Goal: Task Accomplishment & Management: Manage account settings

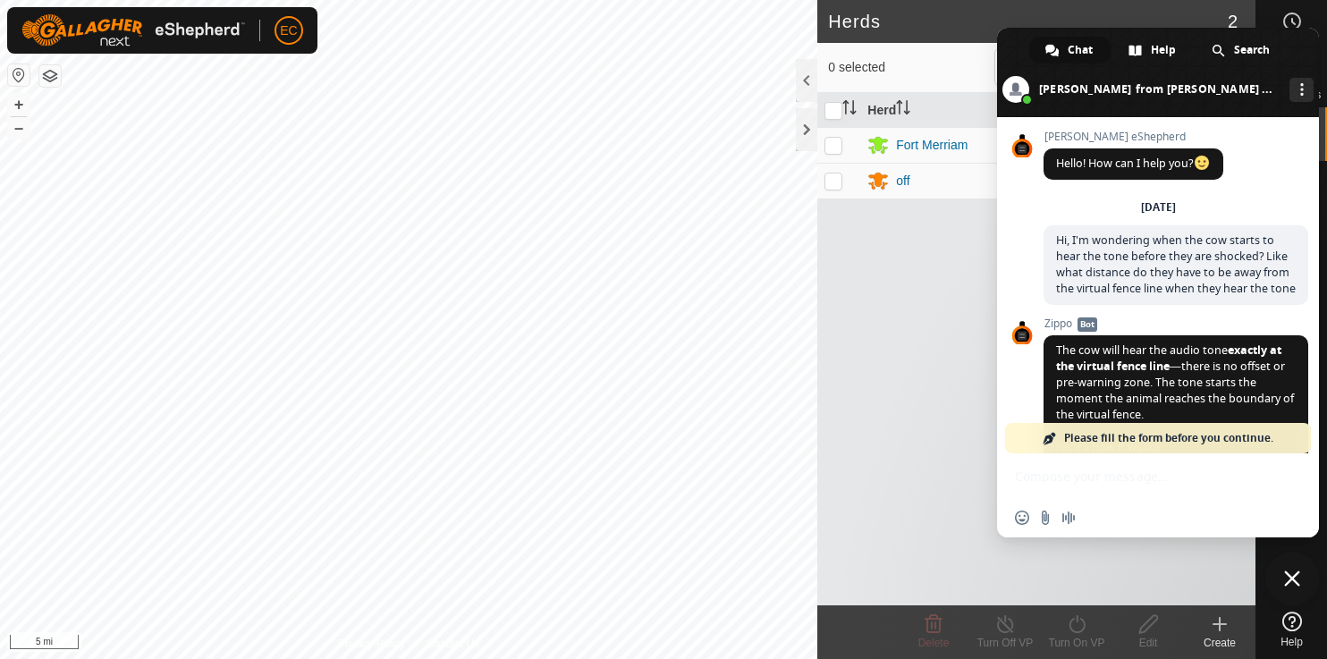
scroll to position [7401, 0]
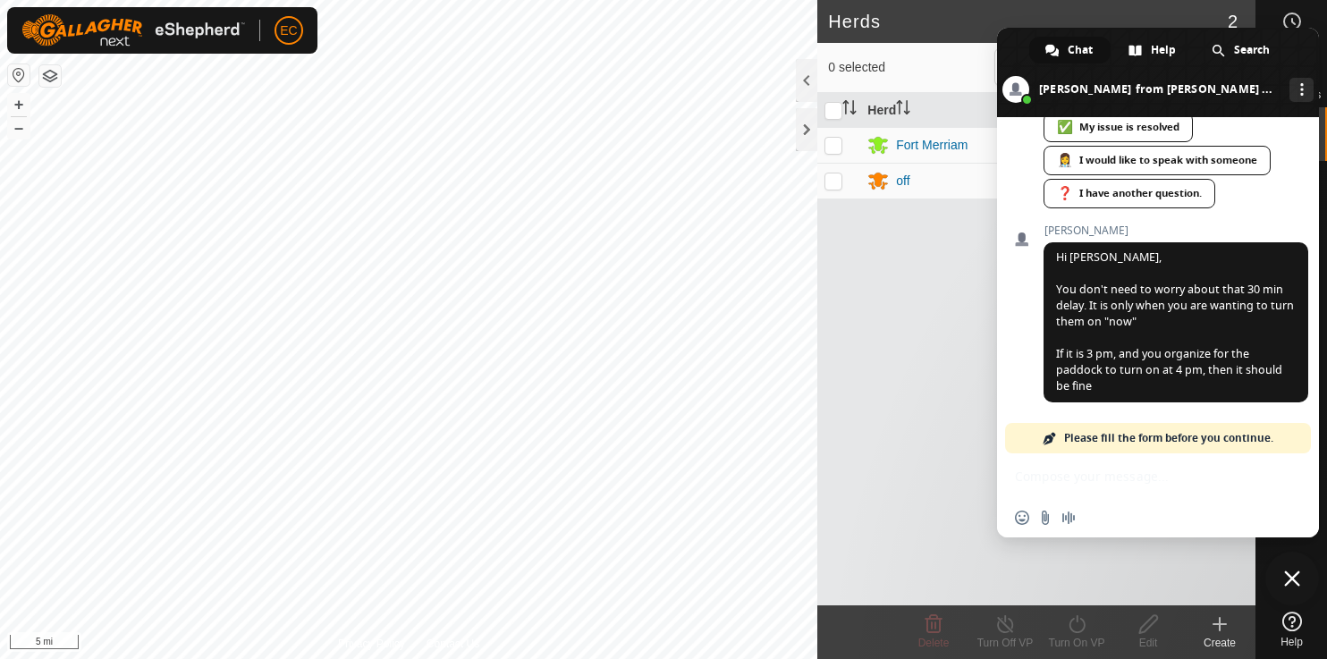
click at [1293, 47] on span at bounding box center [1158, 72] width 322 height 89
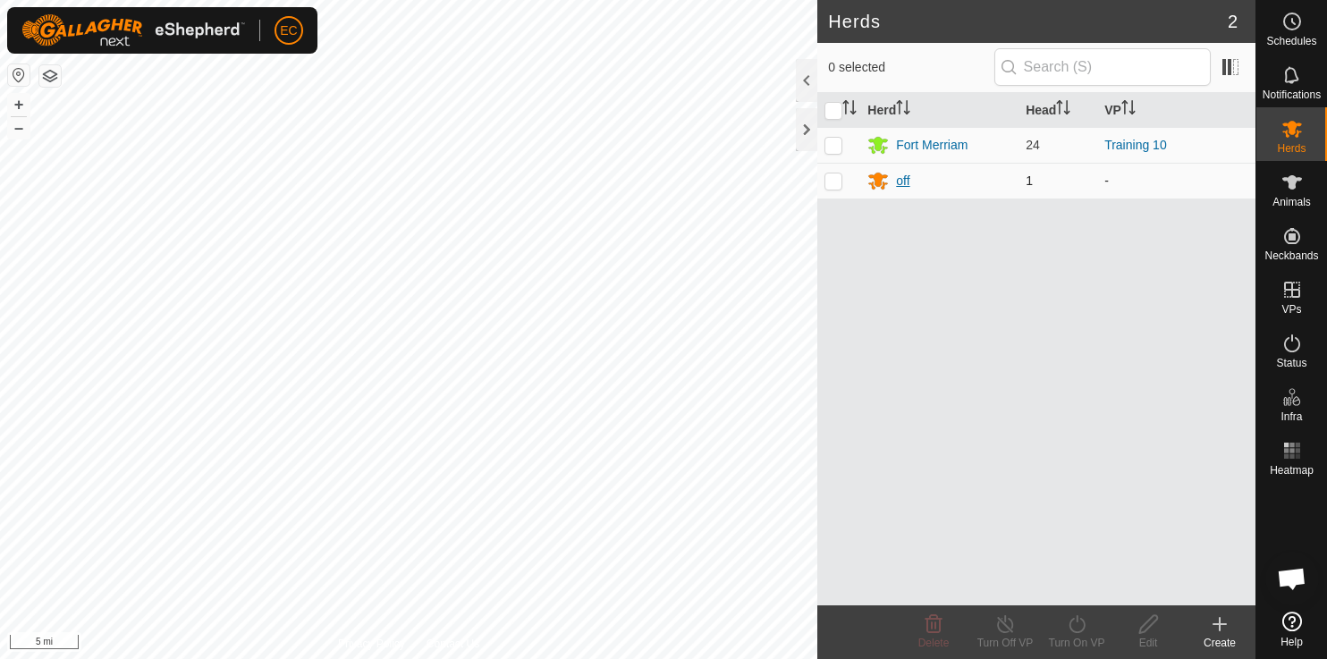
click at [903, 185] on div "off" at bounding box center [902, 181] width 13 height 19
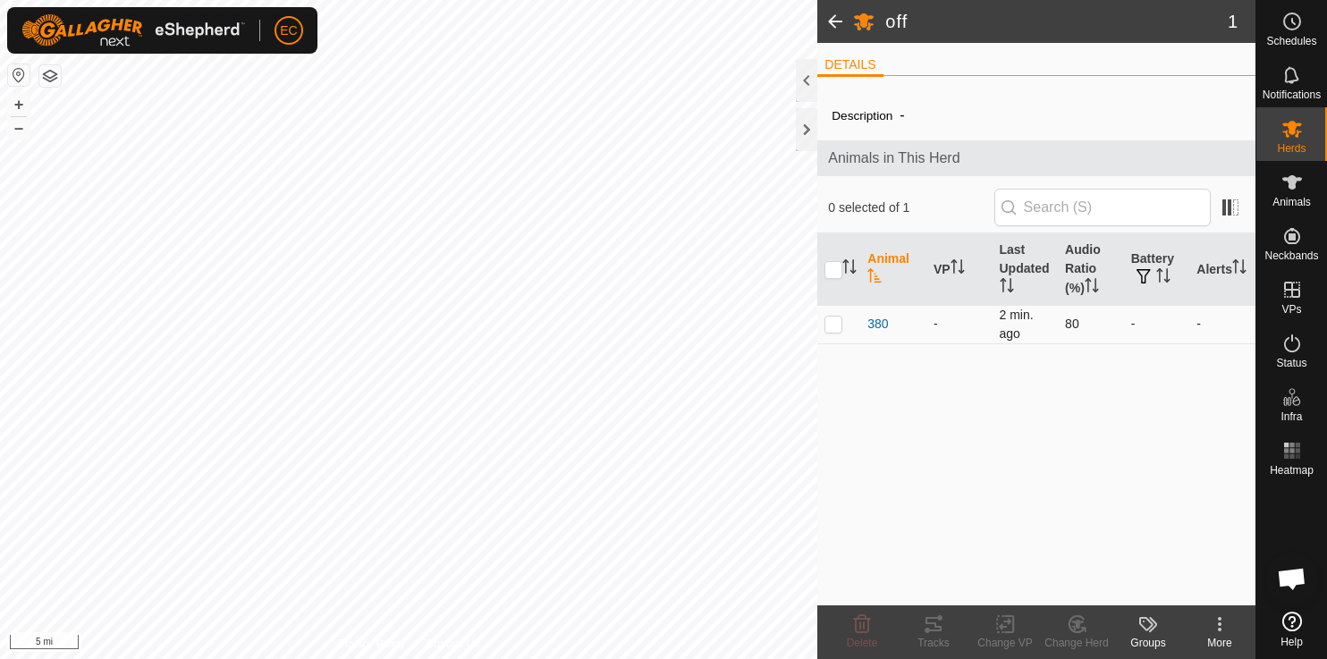
click at [835, 324] on p-checkbox at bounding box center [834, 324] width 18 height 14
checkbox input "true"
click at [1081, 631] on icon at bounding box center [1076, 624] width 15 height 16
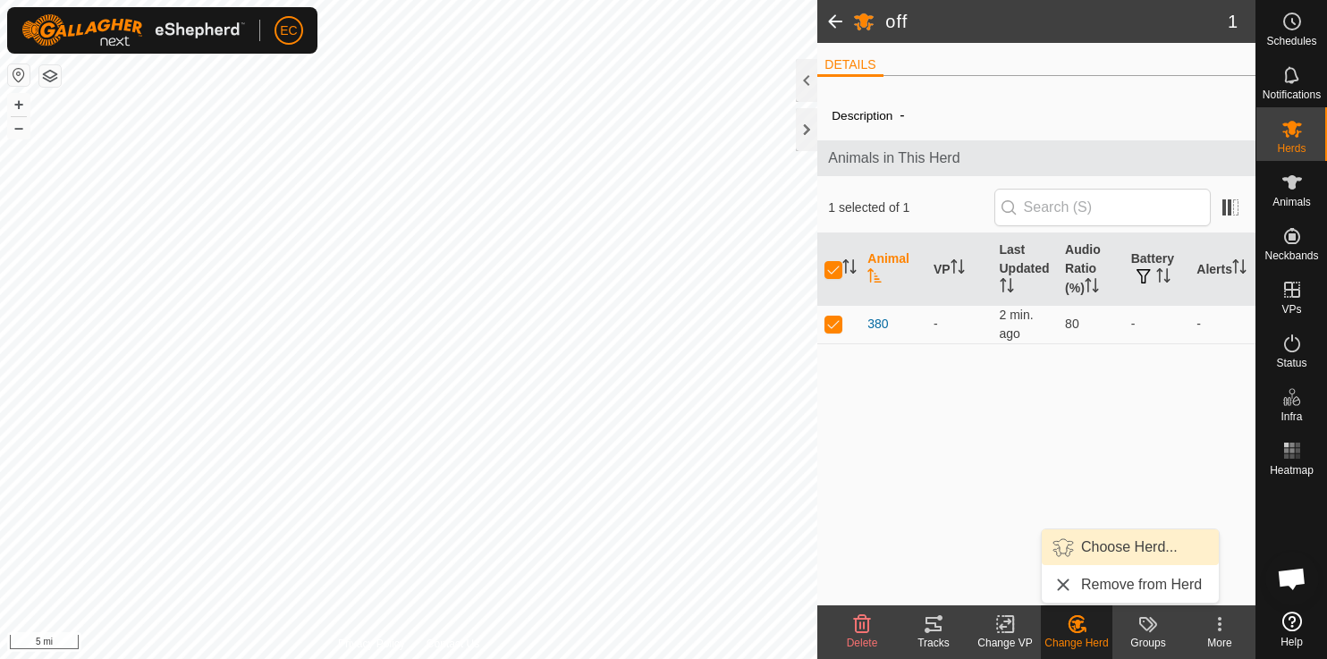
click at [1100, 547] on link "Choose Herd..." at bounding box center [1130, 548] width 177 height 36
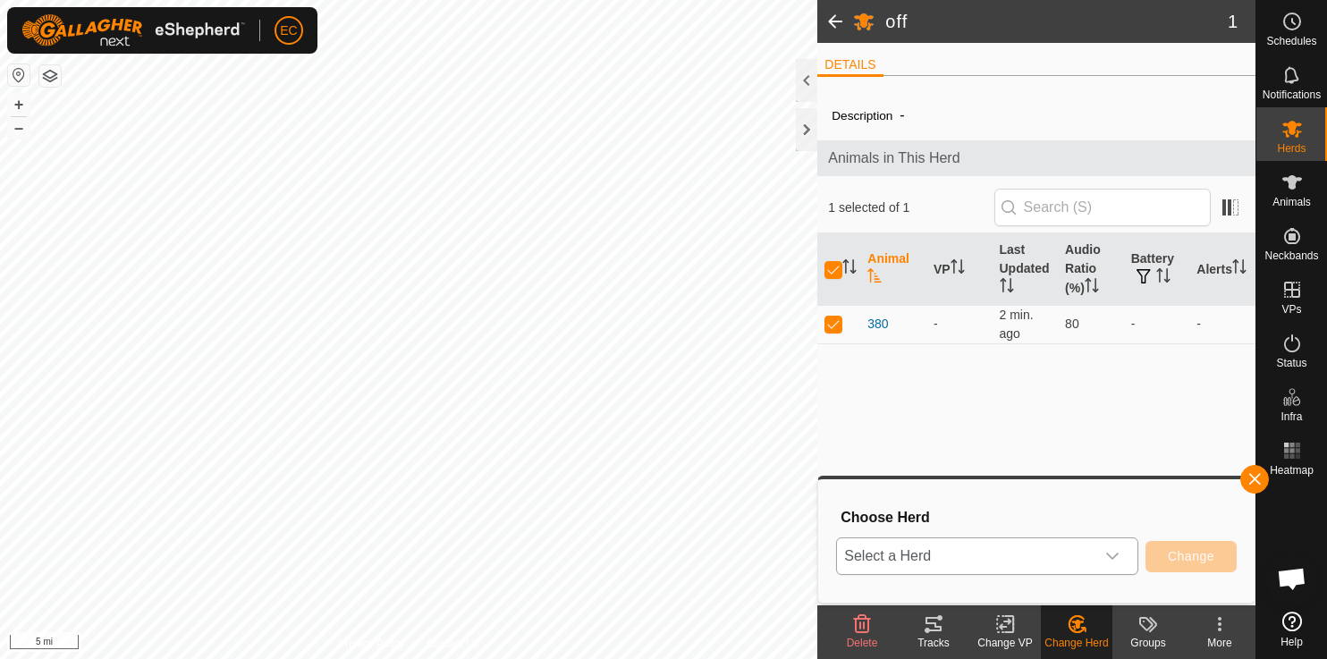
click at [1022, 552] on span "Select a Herd" at bounding box center [966, 556] width 258 height 36
click at [995, 470] on li "Fort Merriam" at bounding box center [988, 470] width 301 height 45
click at [1181, 561] on span "Change" at bounding box center [1191, 556] width 47 height 14
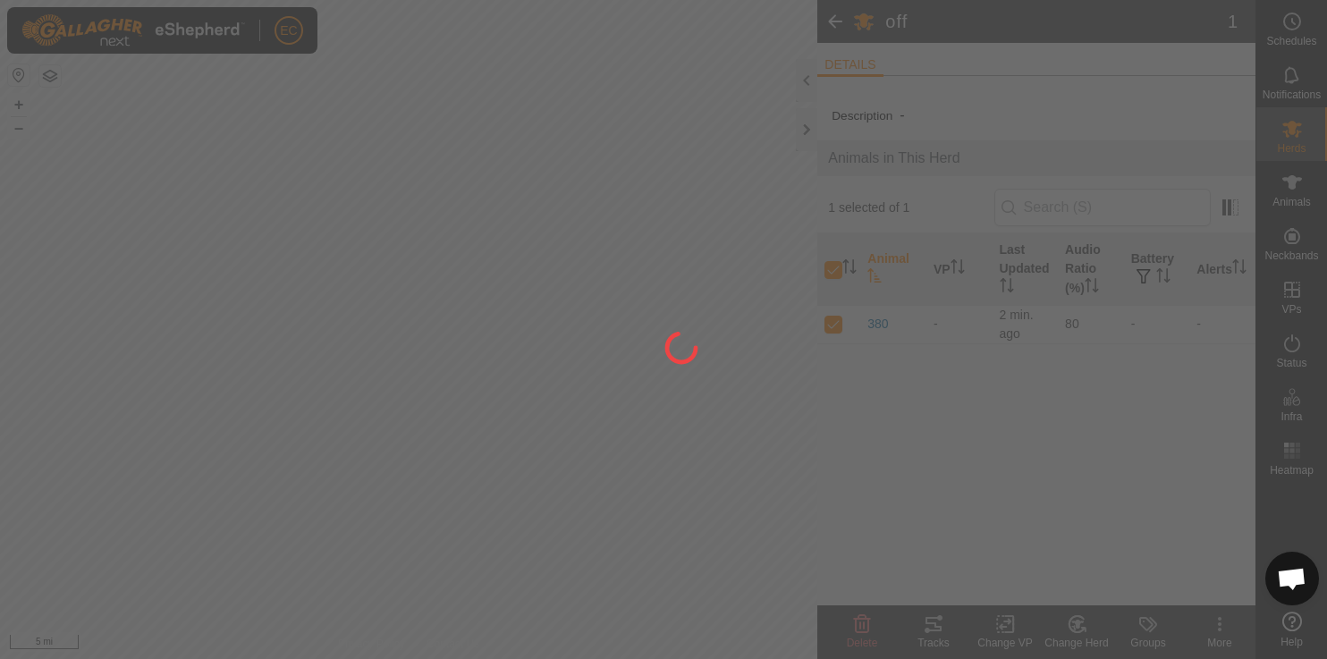
checkbox input "false"
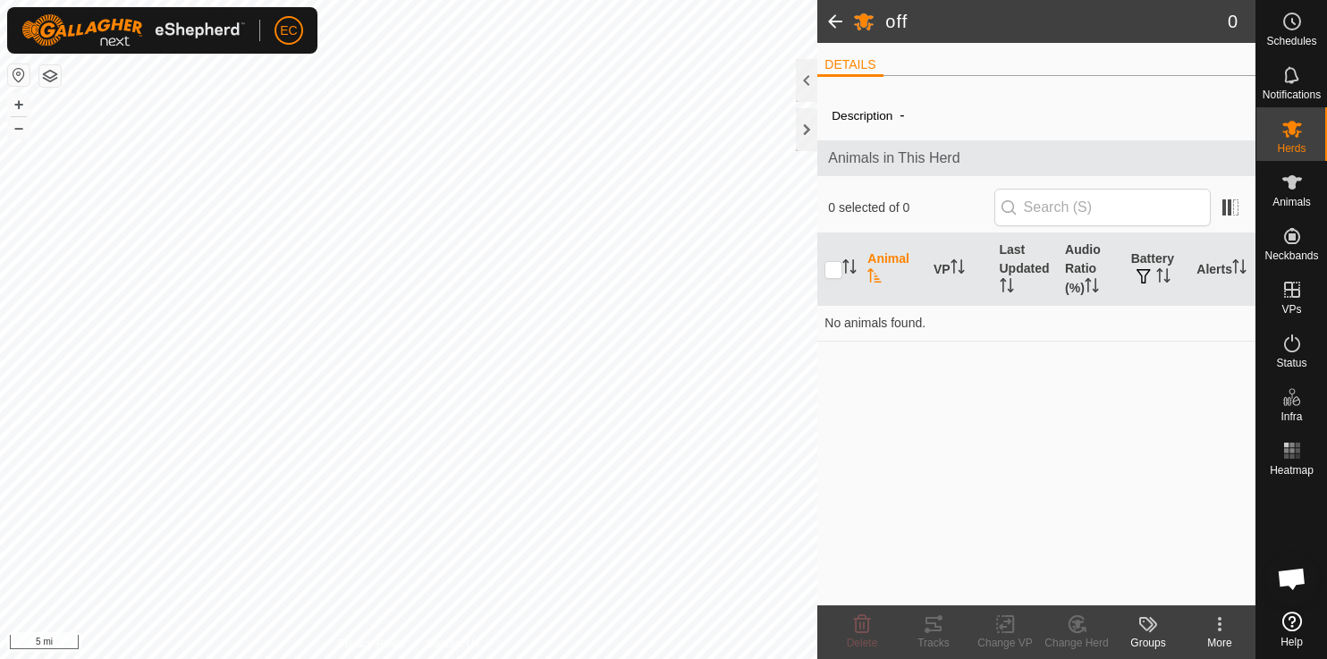
click at [838, 27] on span at bounding box center [836, 21] width 36 height 43
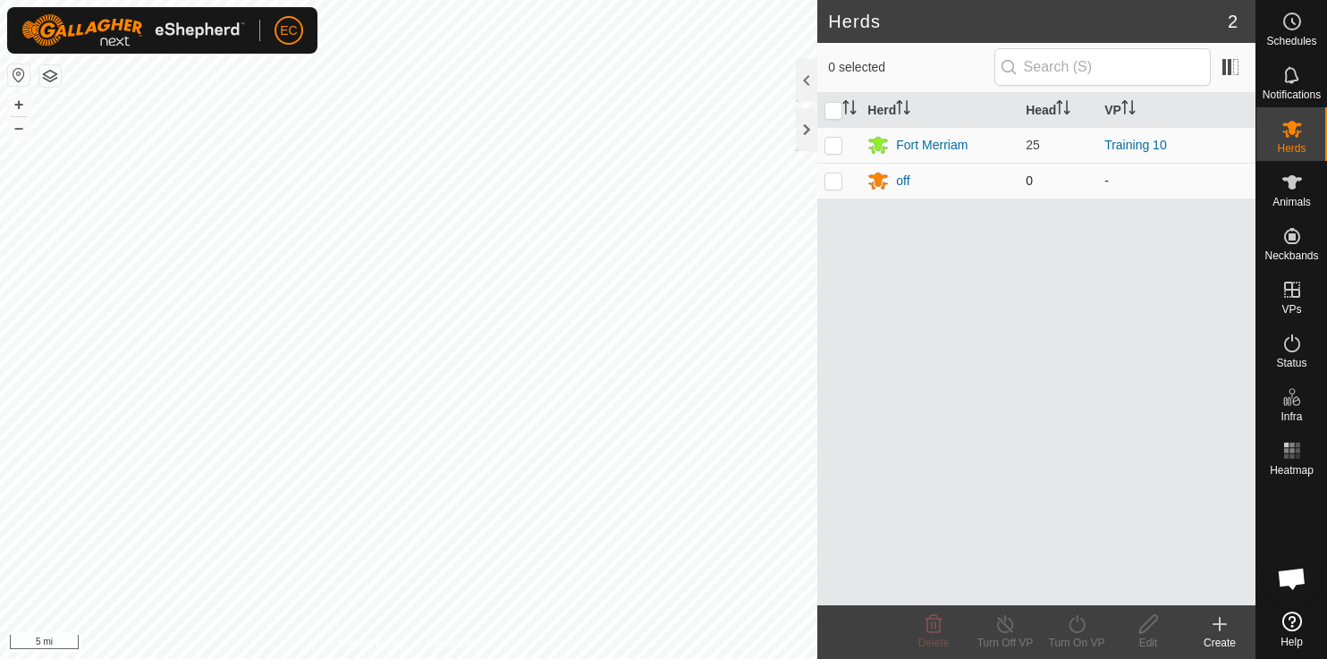
click at [842, 183] on p-checkbox at bounding box center [834, 181] width 18 height 14
checkbox input "true"
click at [989, 285] on div "Herd Head VP Fort Merriam 25 Training 10 off 0 -" at bounding box center [1037, 349] width 438 height 513
click at [955, 141] on div "Fort Merriam" at bounding box center [932, 145] width 72 height 19
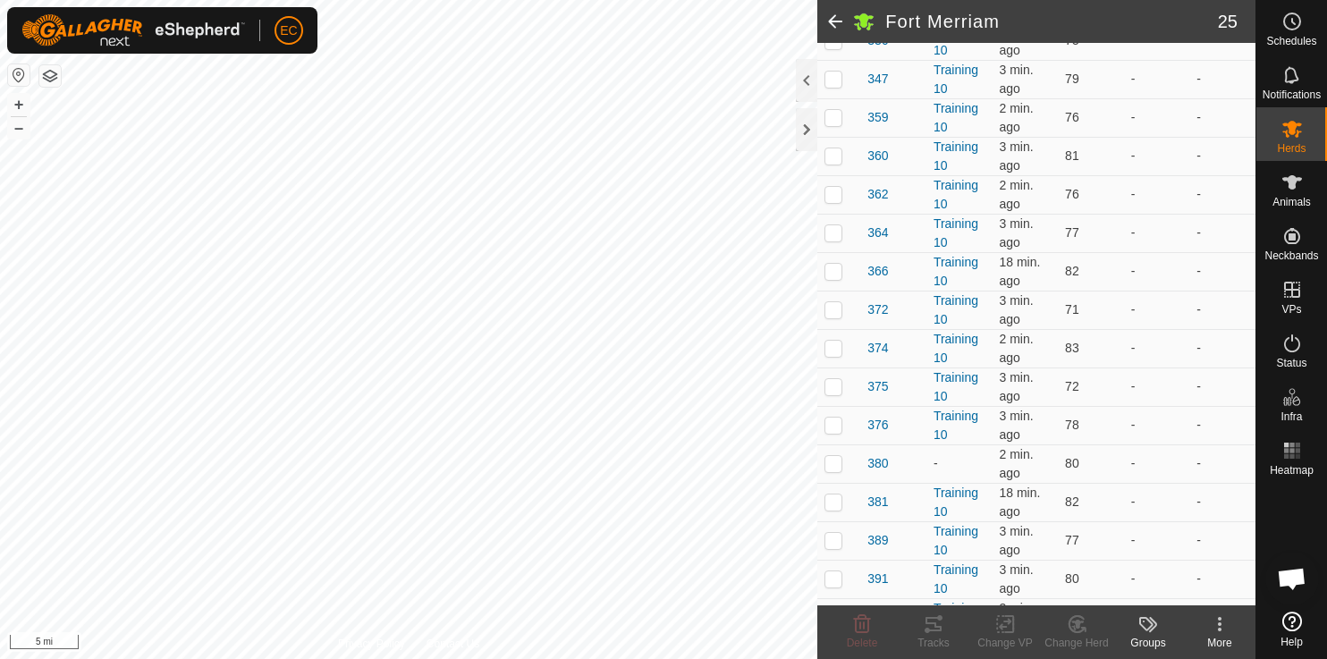
scroll to position [661, 0]
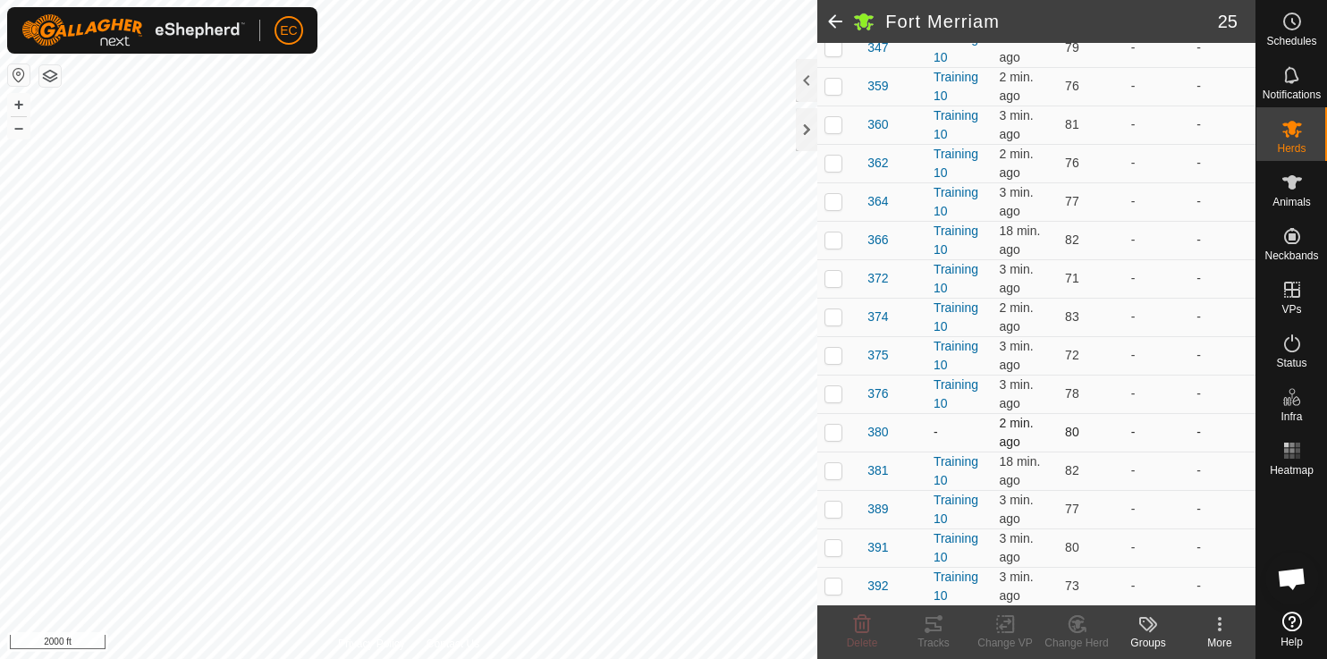
click at [830, 434] on p-checkbox at bounding box center [834, 432] width 18 height 14
checkbox input "true"
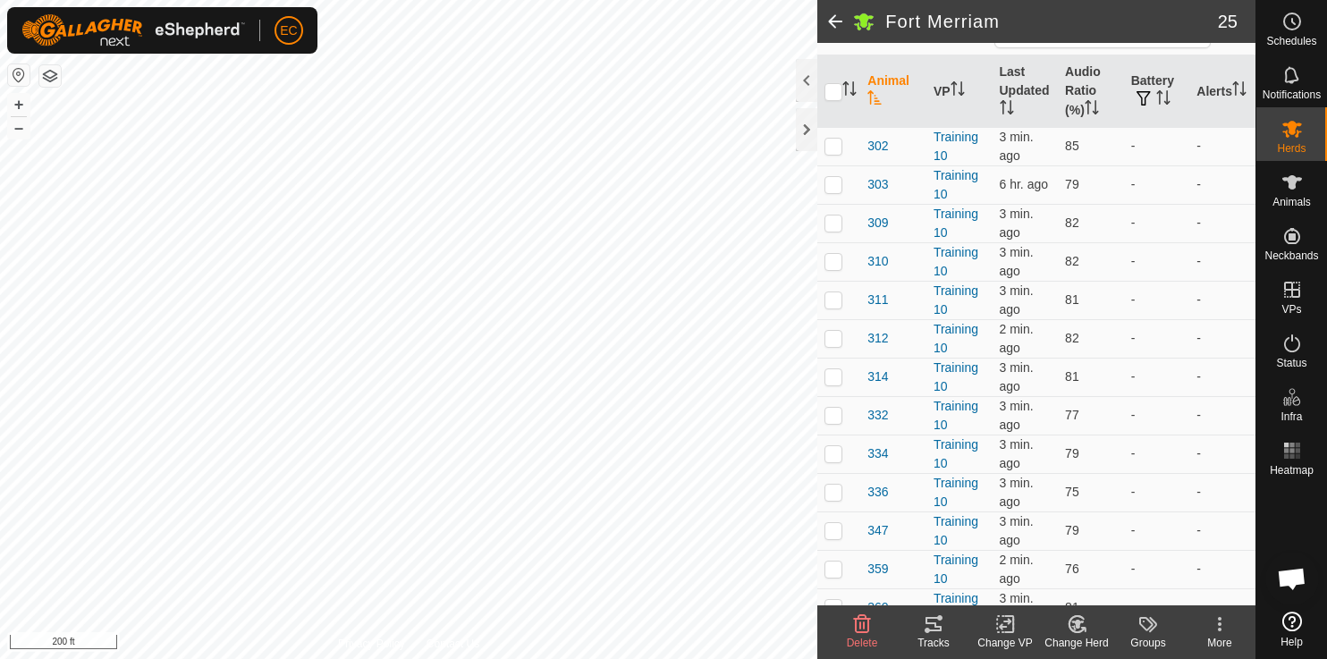
scroll to position [0, 0]
